Goal: Information Seeking & Learning: Learn about a topic

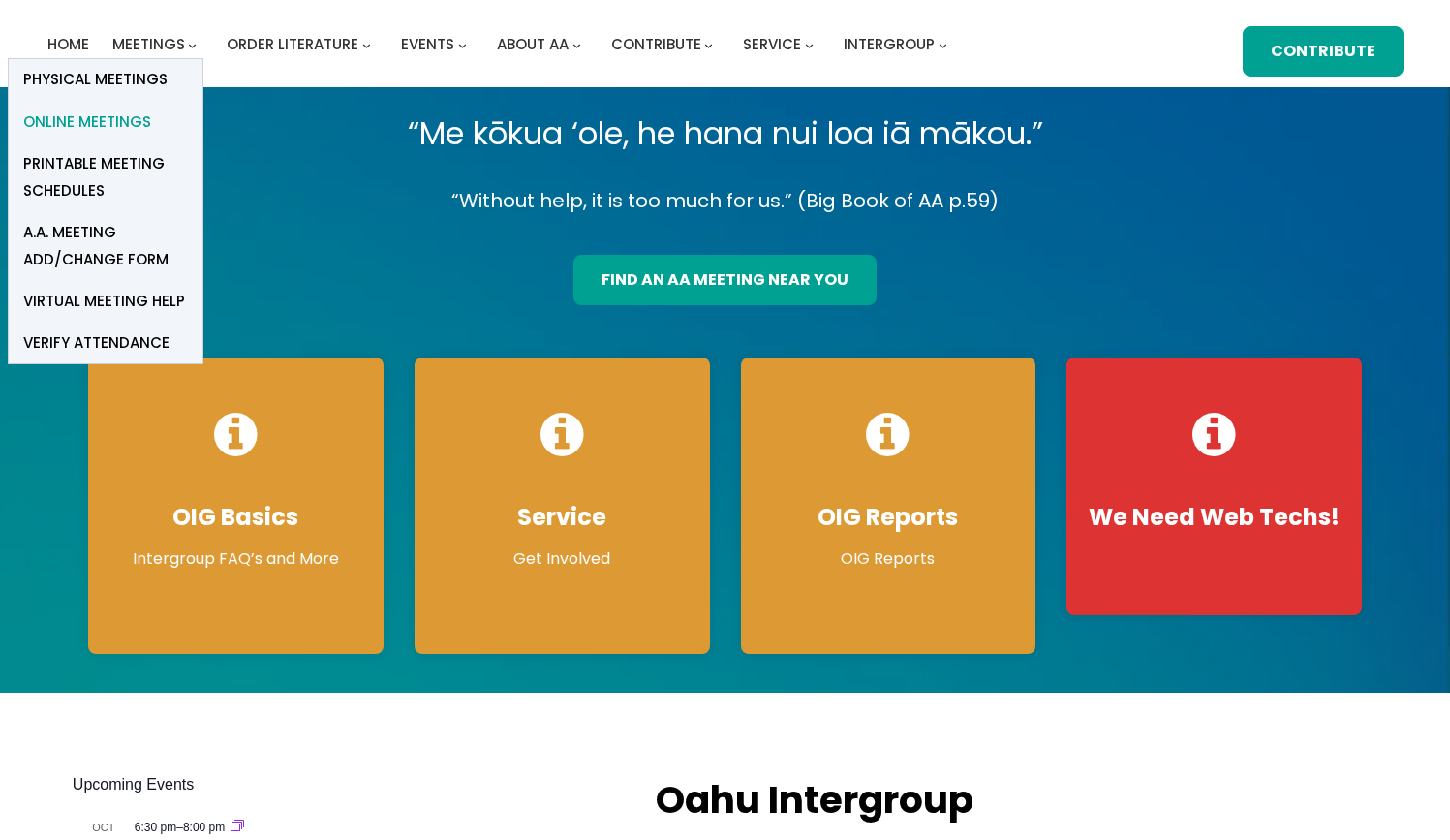
scroll to position [59, 0]
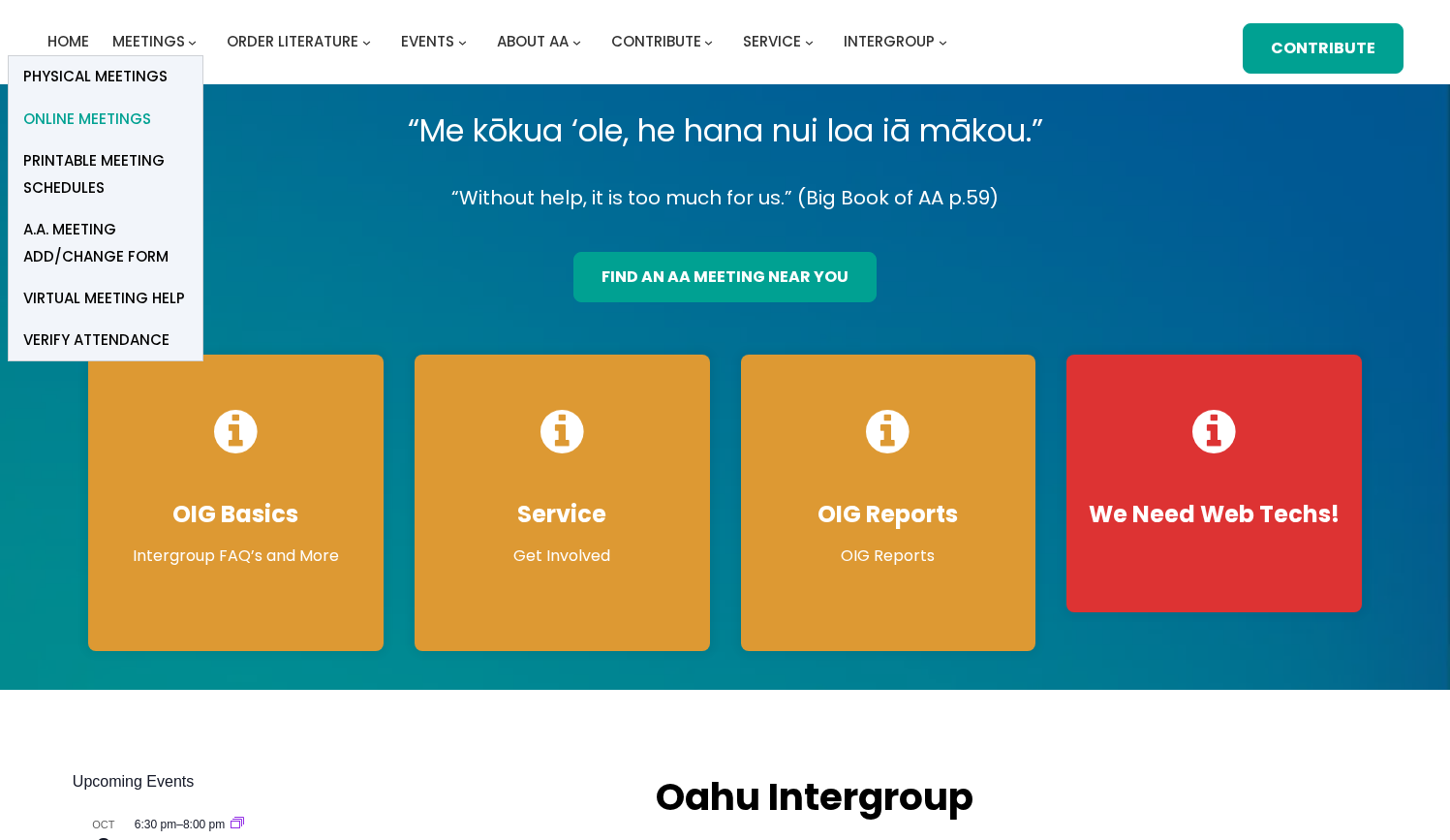
click at [151, 106] on span "Online Meetings" at bounding box center [86, 119] width 128 height 27
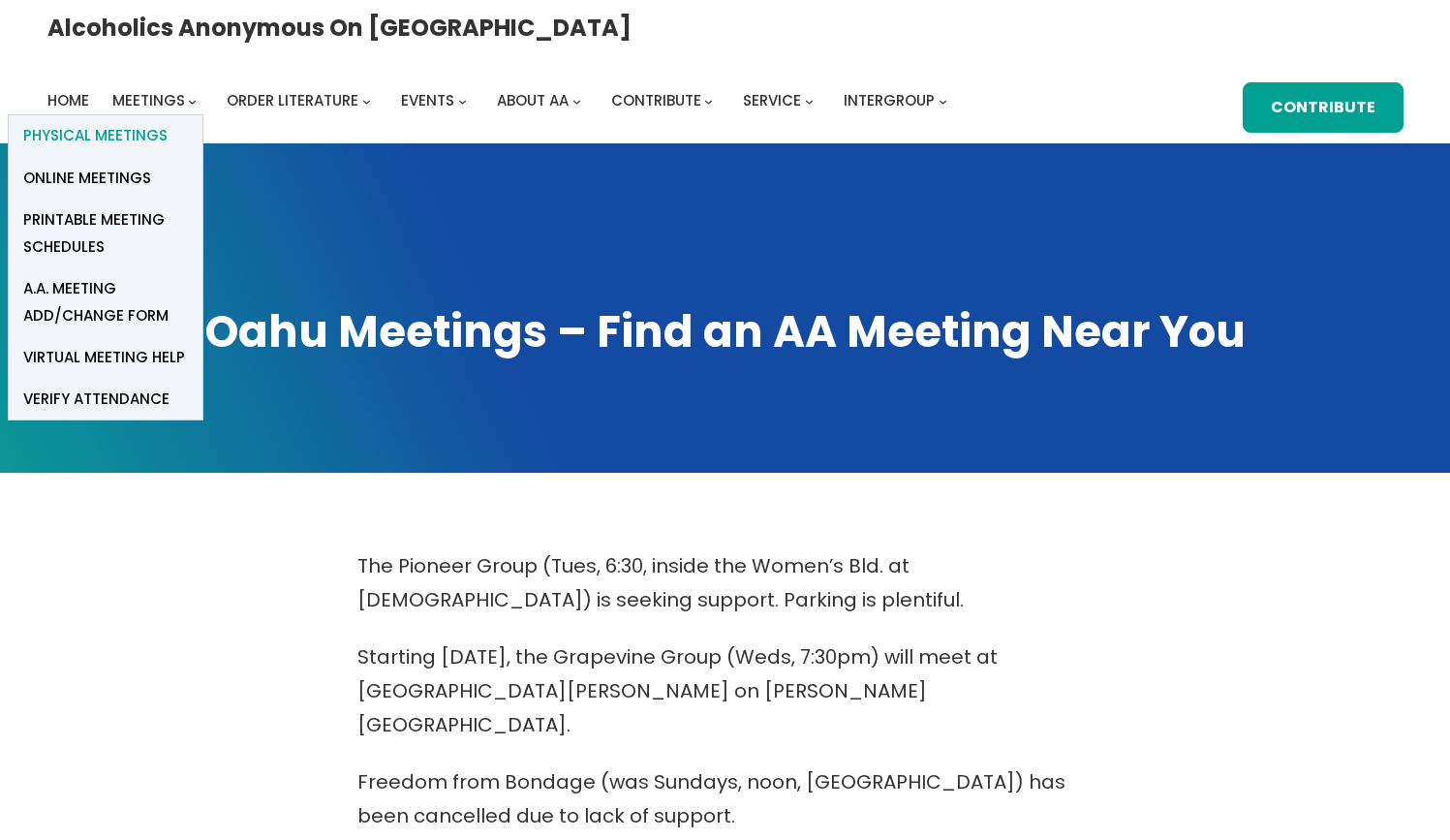
click at [167, 122] on span "Physical Meetings" at bounding box center [95, 135] width 145 height 27
click at [151, 164] on span "Online Meetings" at bounding box center [86, 177] width 128 height 27
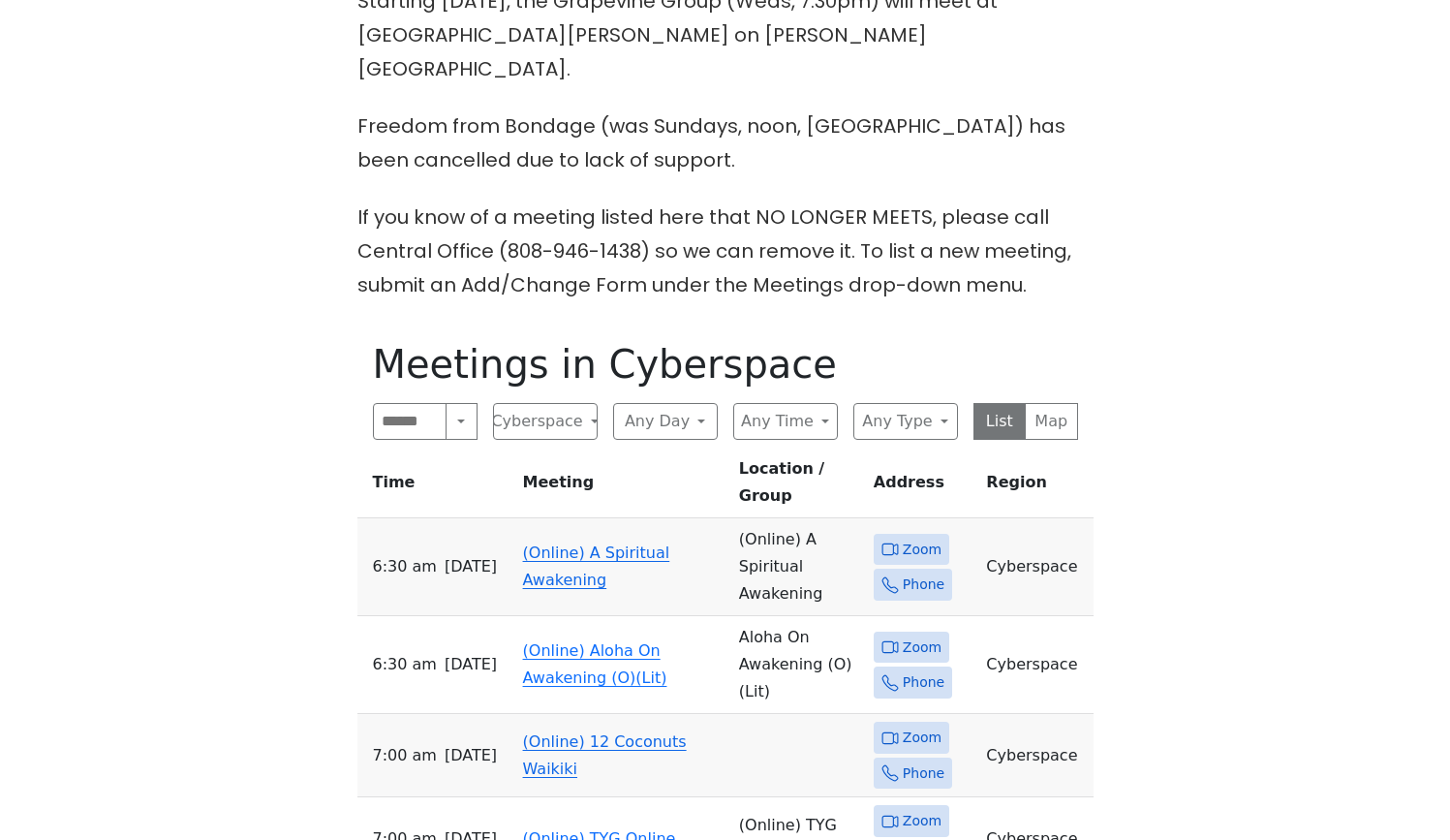
scroll to position [656, 0]
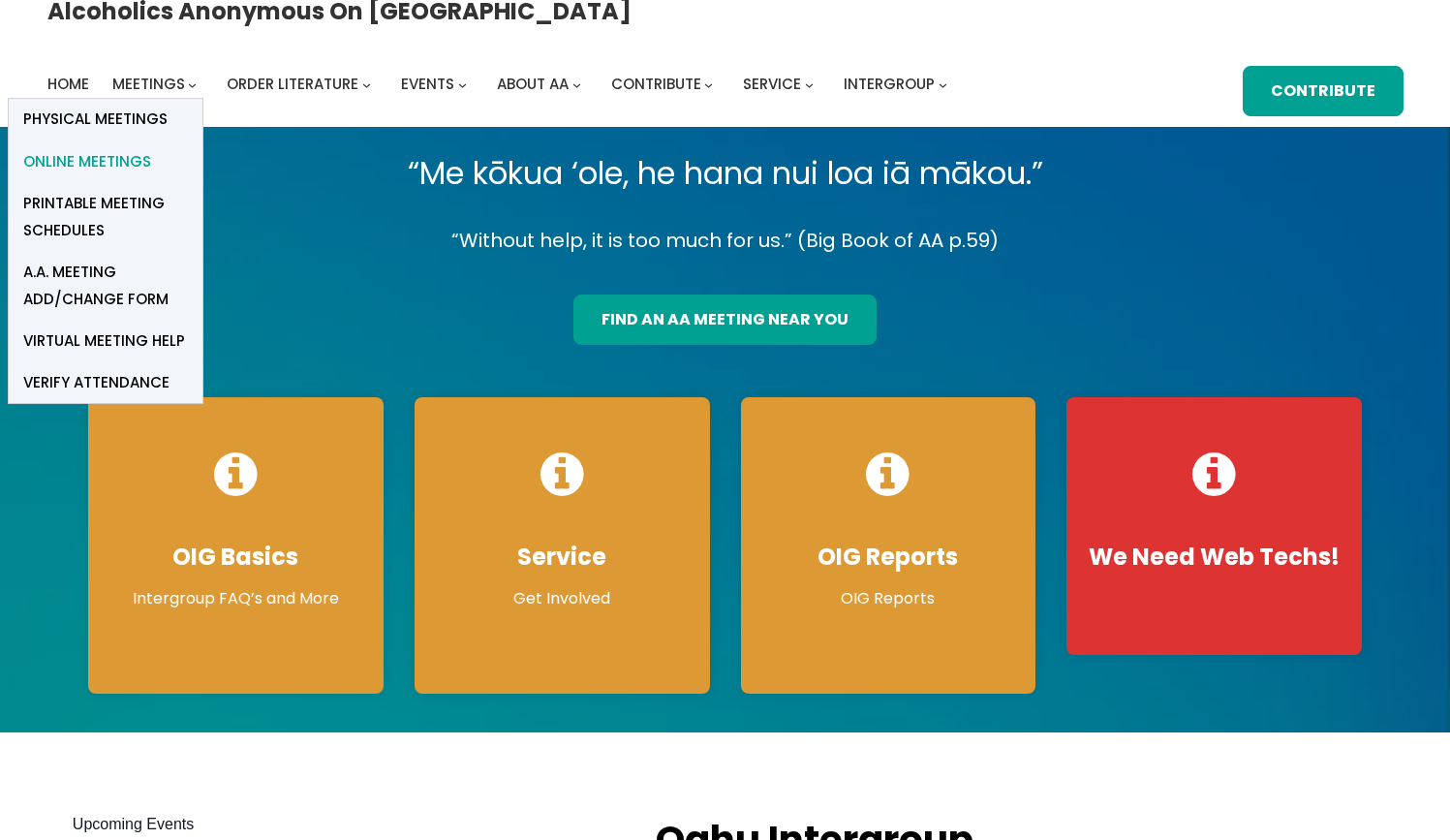
scroll to position [21, 1]
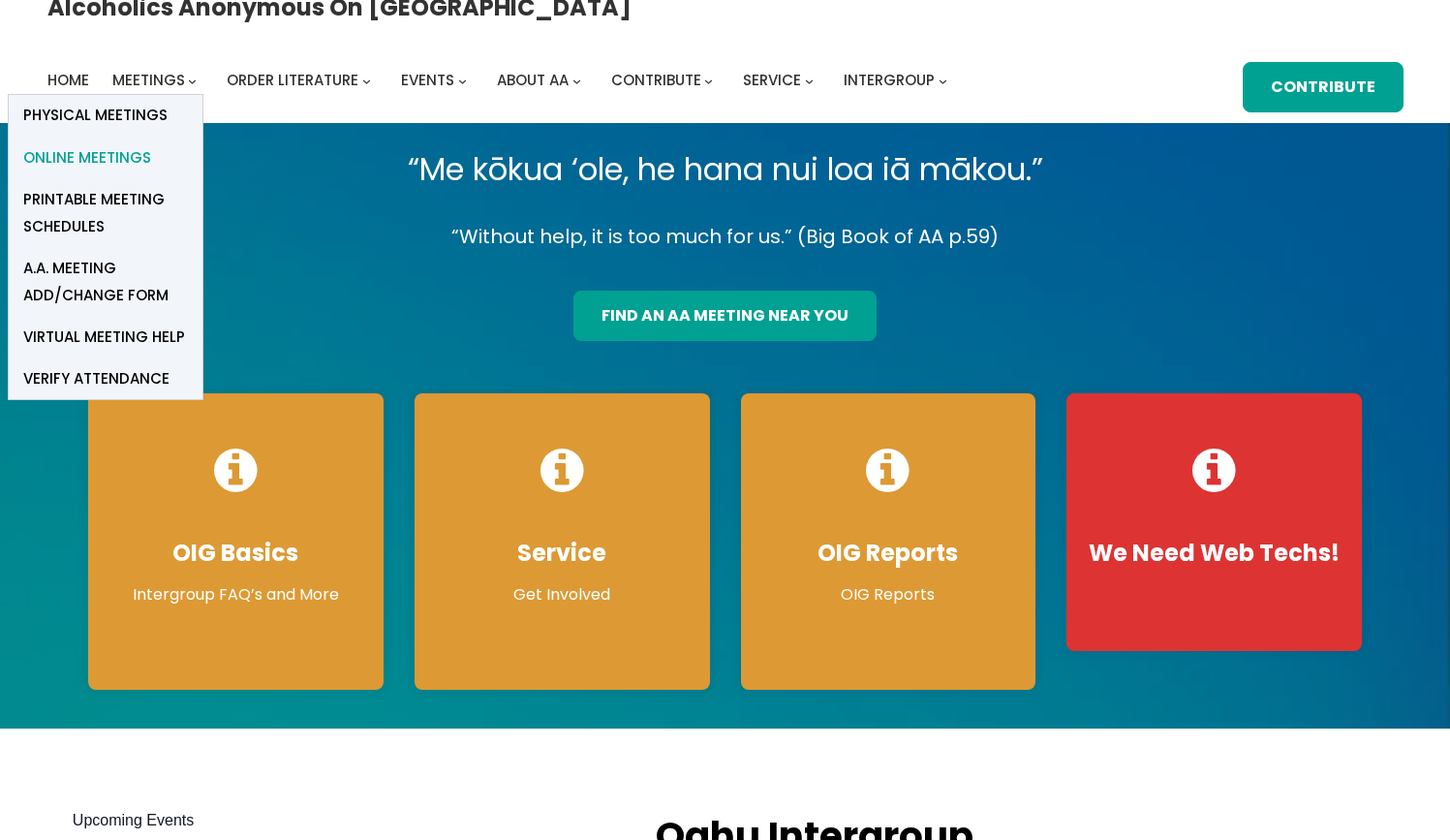
click at [151, 144] on span "Online Meetings" at bounding box center [86, 157] width 128 height 27
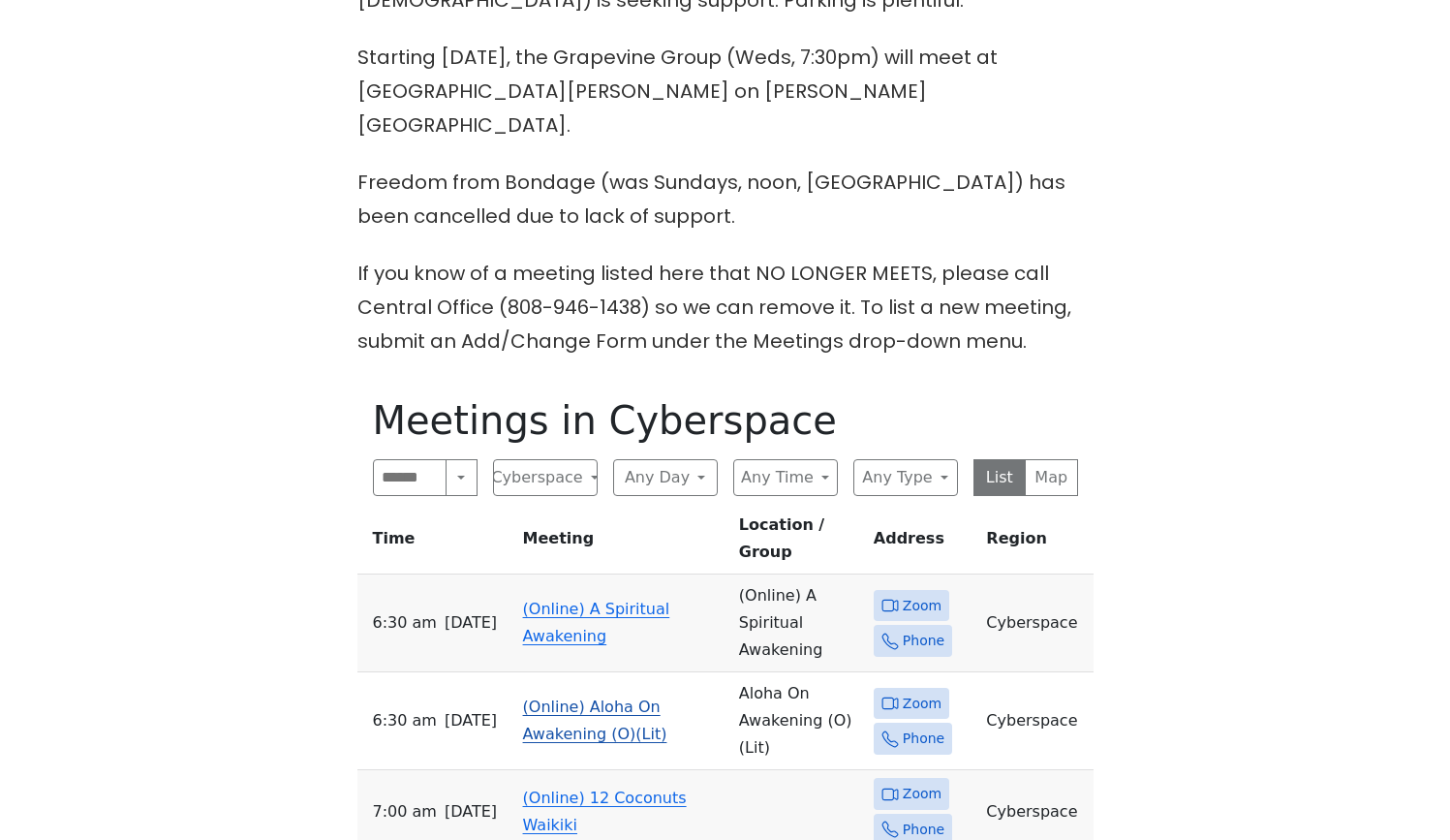
scroll to position [601, 1]
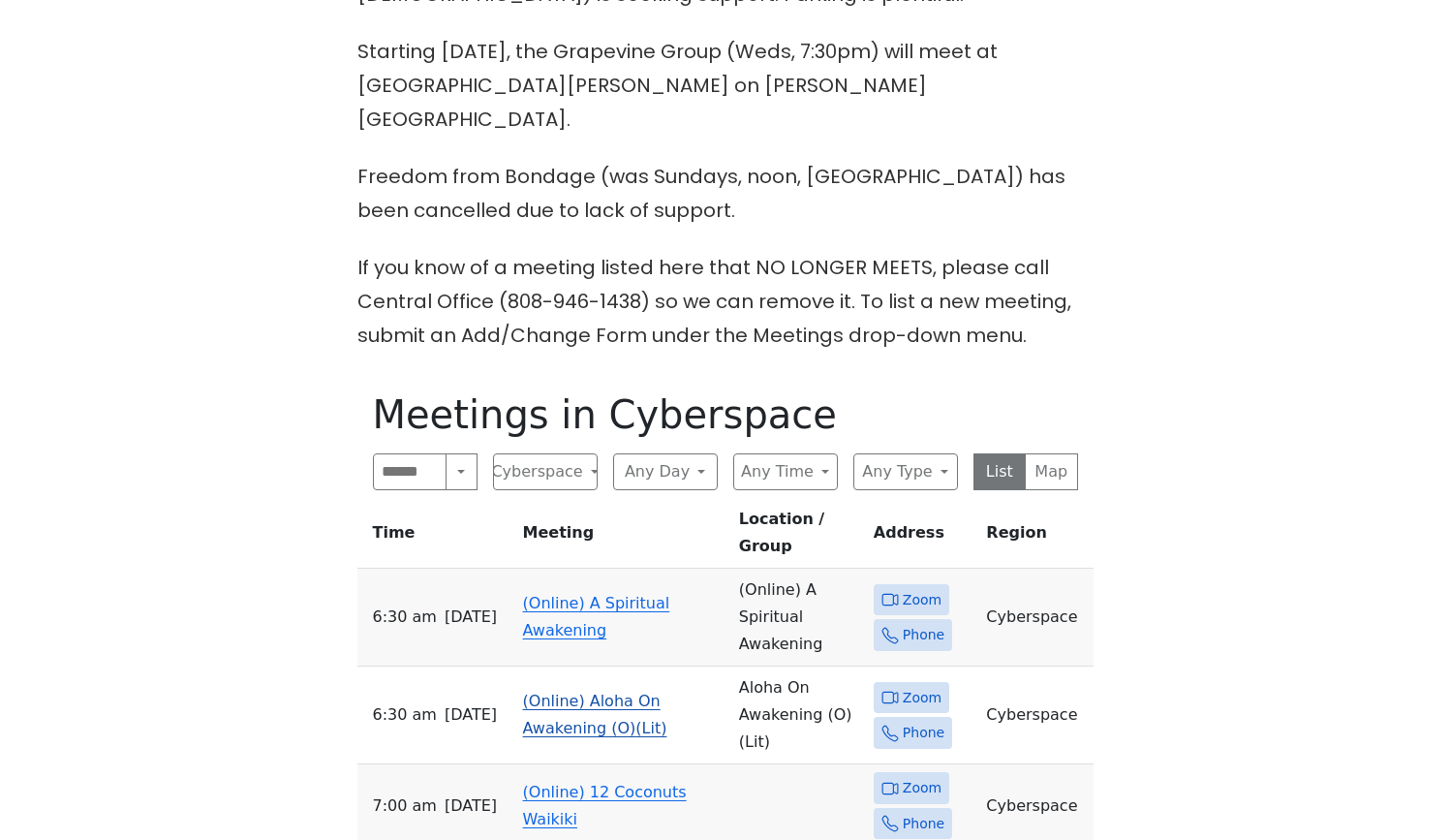
click at [599, 692] on link "(Online) Aloha On Awakening (O)(Lit)" at bounding box center [596, 714] width 145 height 46
